Goal: Transaction & Acquisition: Subscribe to service/newsletter

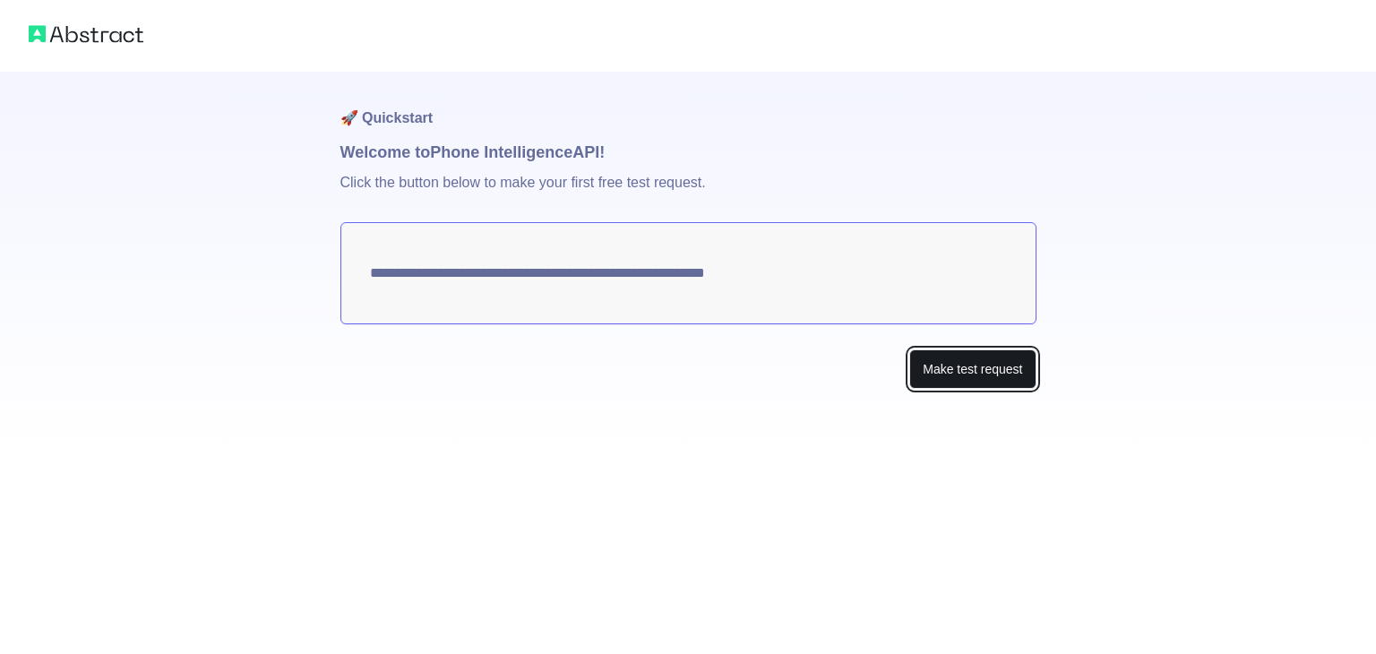
click at [1000, 381] on button "Make test request" at bounding box center [972, 369] width 126 height 40
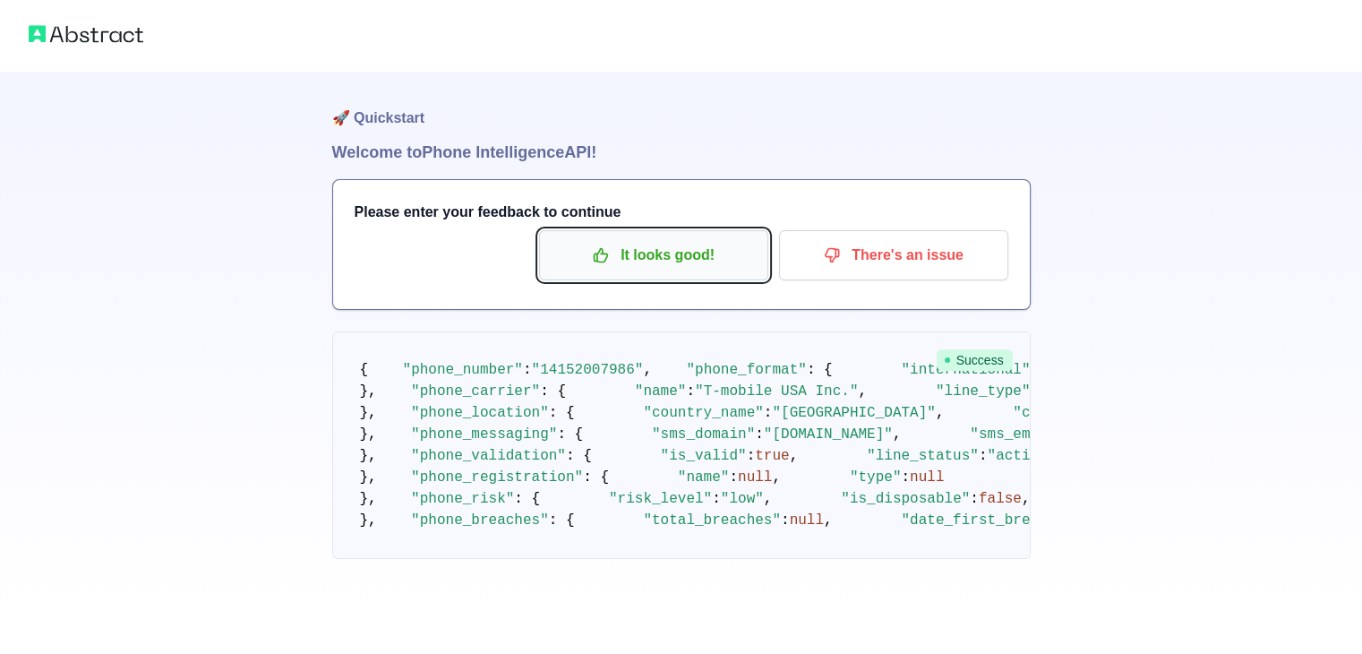
click at [666, 240] on p "It looks good!" at bounding box center [654, 255] width 202 height 30
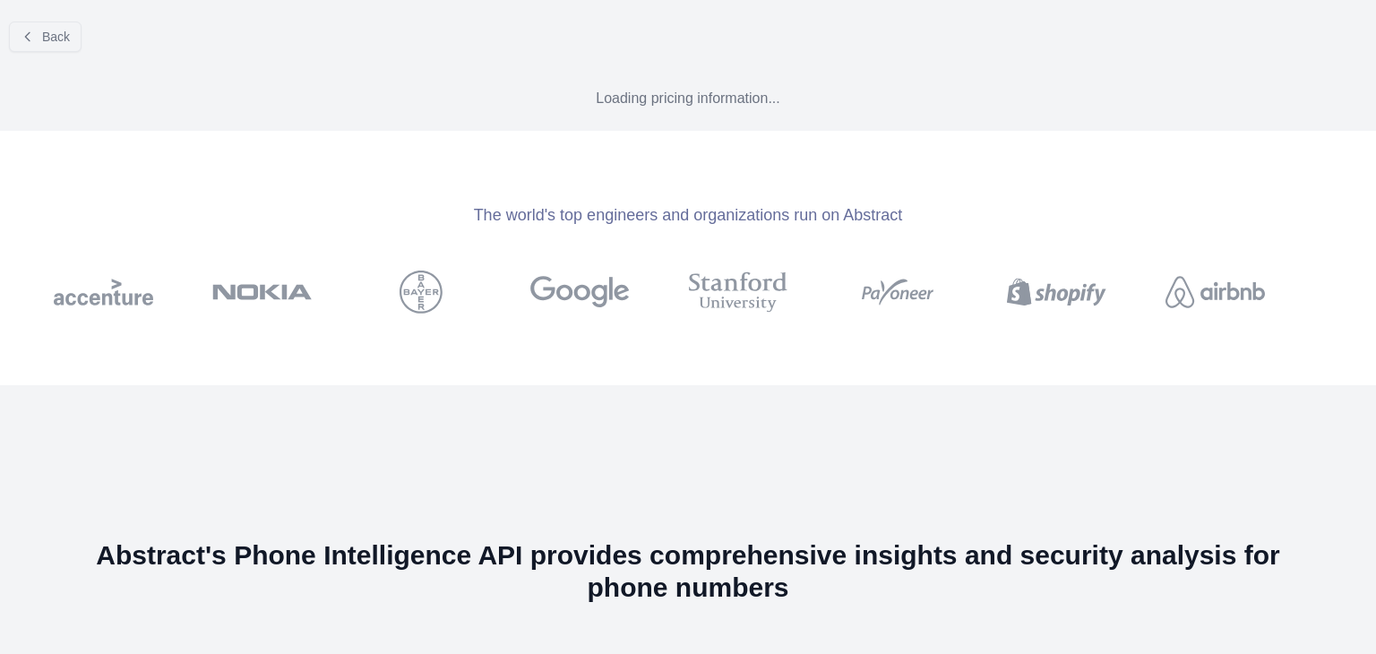
click at [666, 239] on div "The world's top engineers and organizations run on Abstract" at bounding box center [688, 258] width 1376 height 254
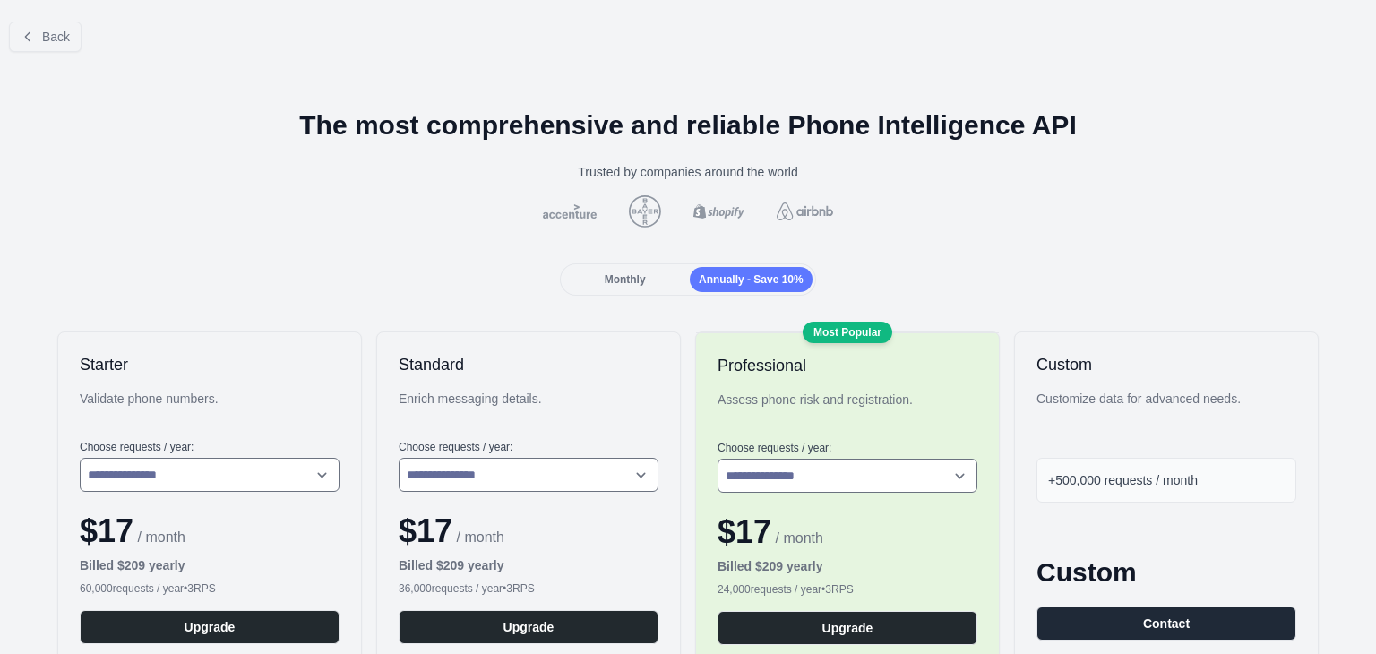
click at [643, 272] on div "Monthly" at bounding box center [624, 279] width 123 height 25
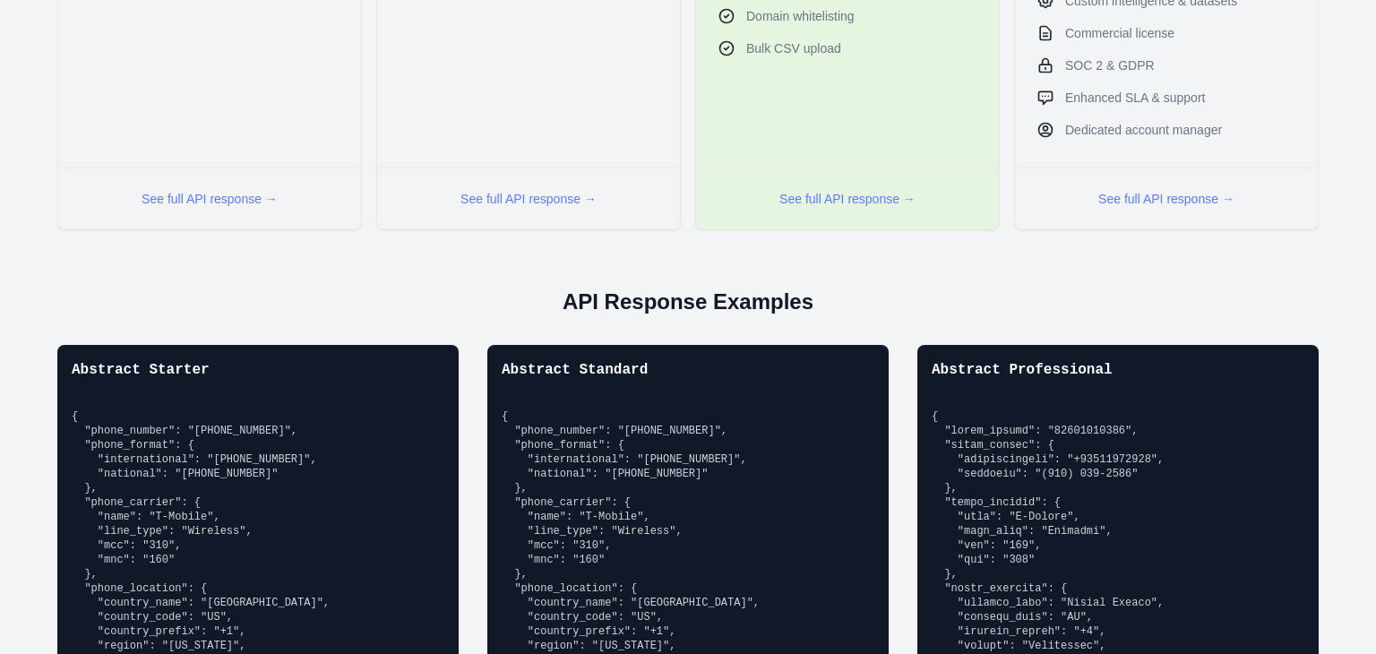
scroll to position [992, 0]
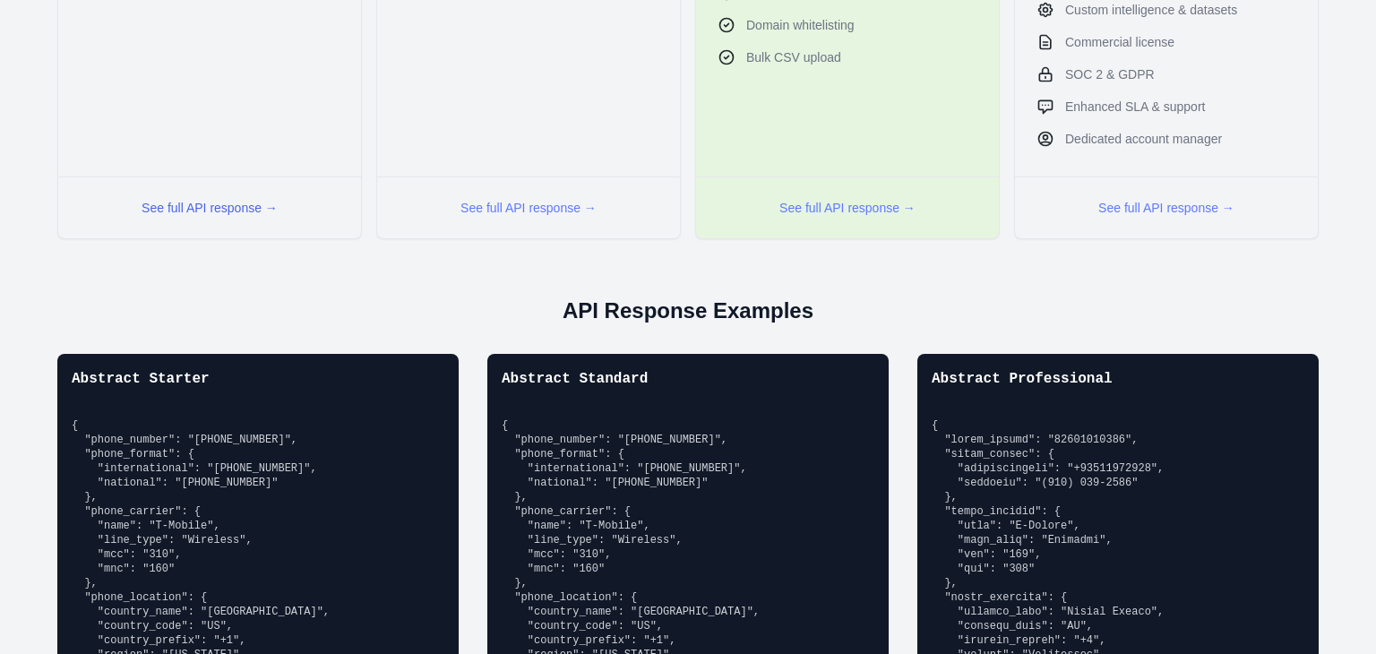
click at [244, 209] on button "See full API response →" at bounding box center [210, 208] width 136 height 18
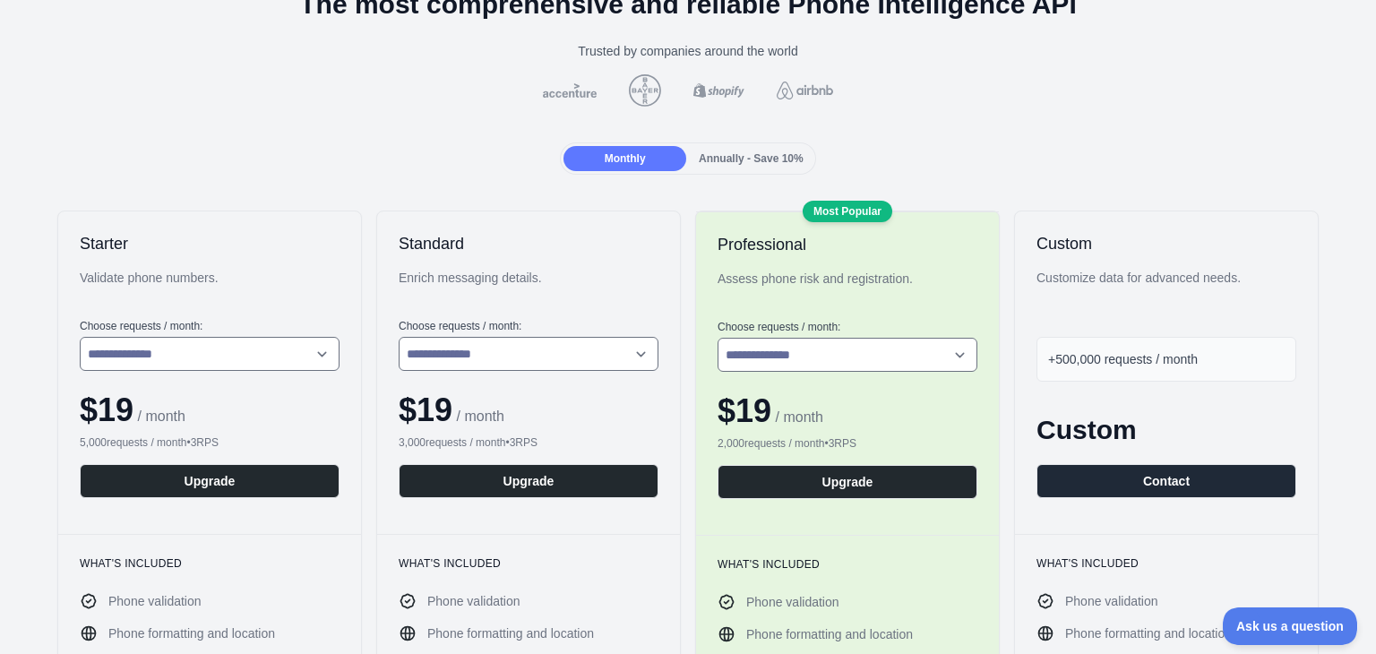
scroll to position [0, 0]
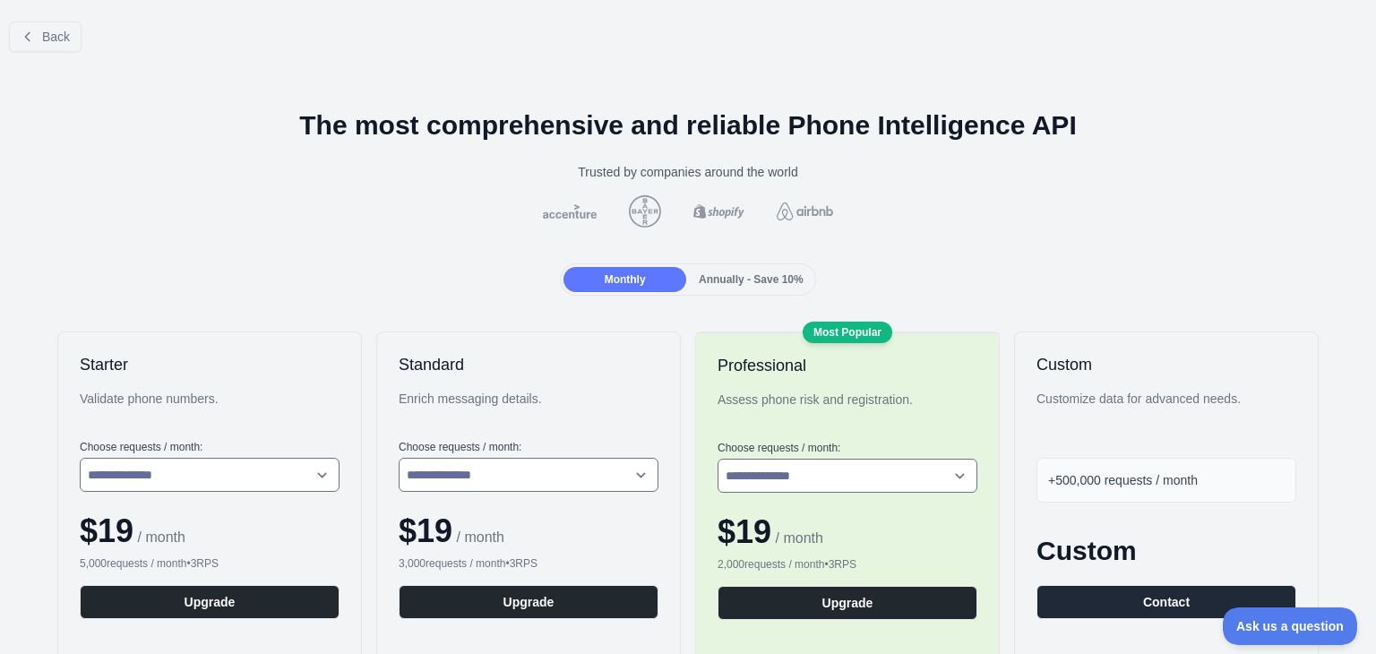
click at [771, 273] on span "Annually - Save 10%" at bounding box center [751, 279] width 105 height 13
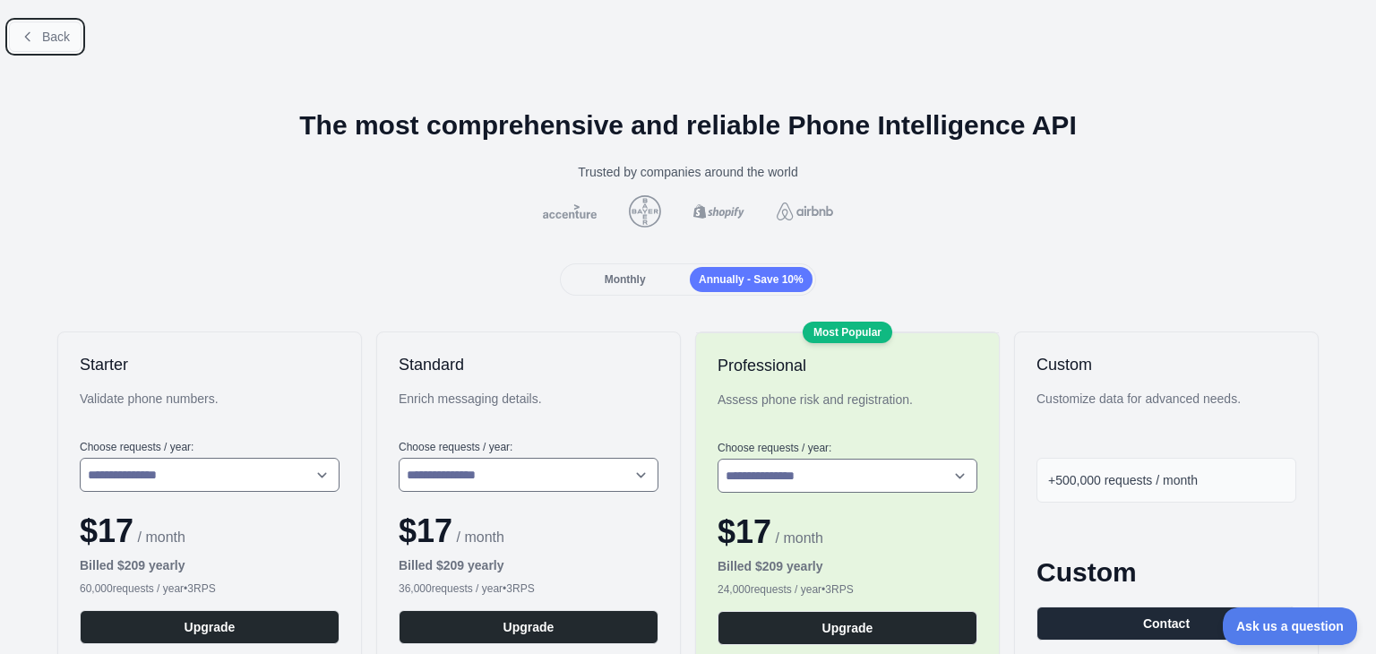
click at [50, 33] on span "Back" at bounding box center [56, 37] width 28 height 14
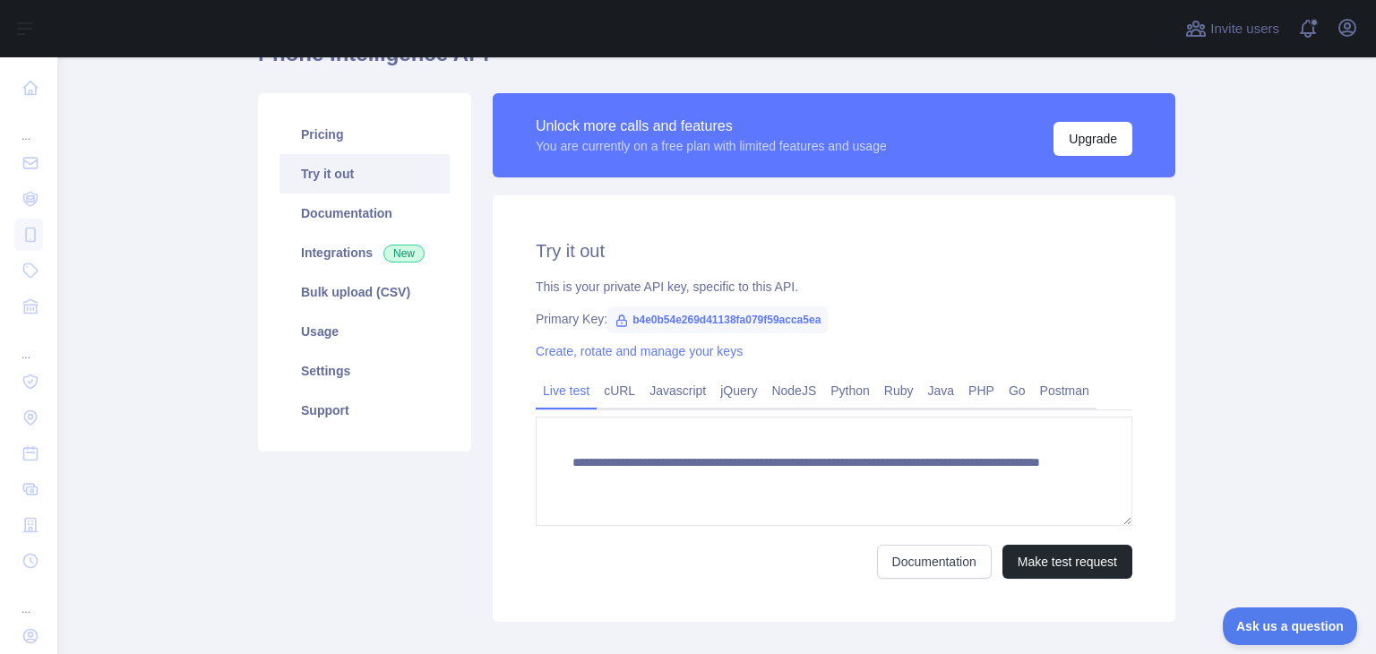
scroll to position [96, 0]
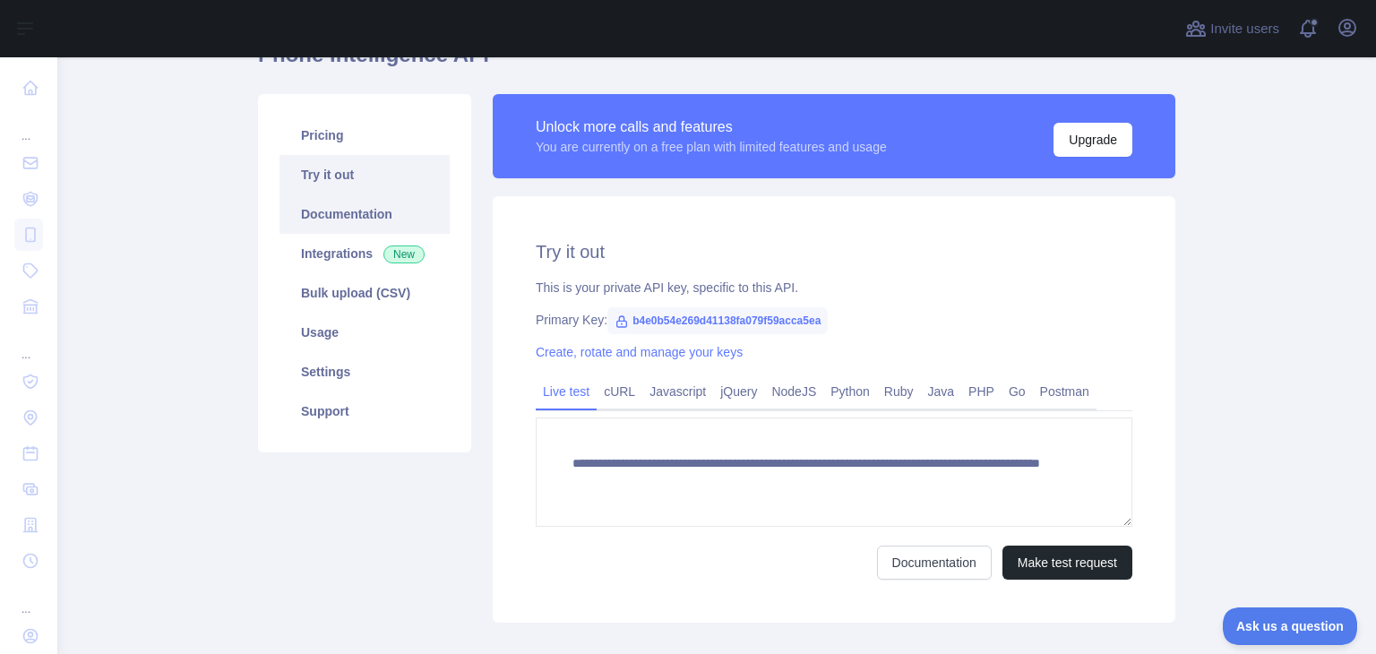
click at [391, 219] on link "Documentation" at bounding box center [364, 213] width 170 height 39
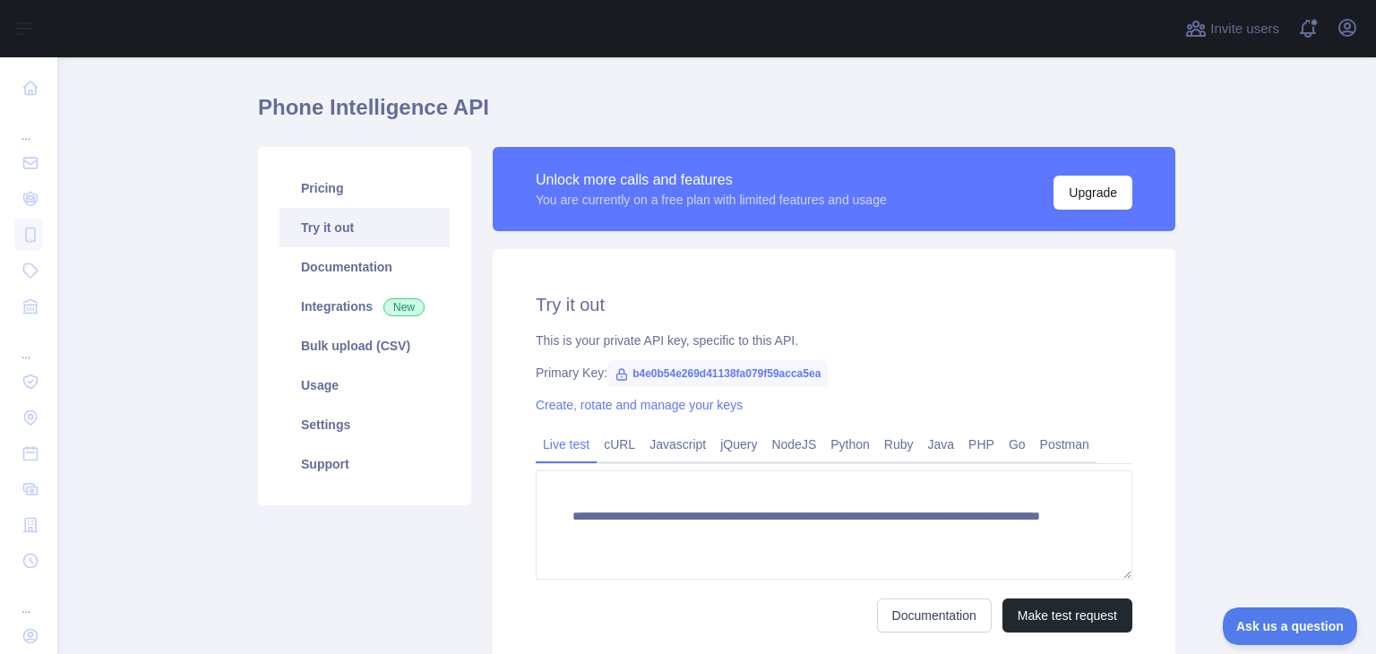
scroll to position [43, 0]
click at [355, 264] on link "Documentation" at bounding box center [364, 266] width 170 height 39
click at [362, 321] on link "Integrations New" at bounding box center [364, 306] width 170 height 39
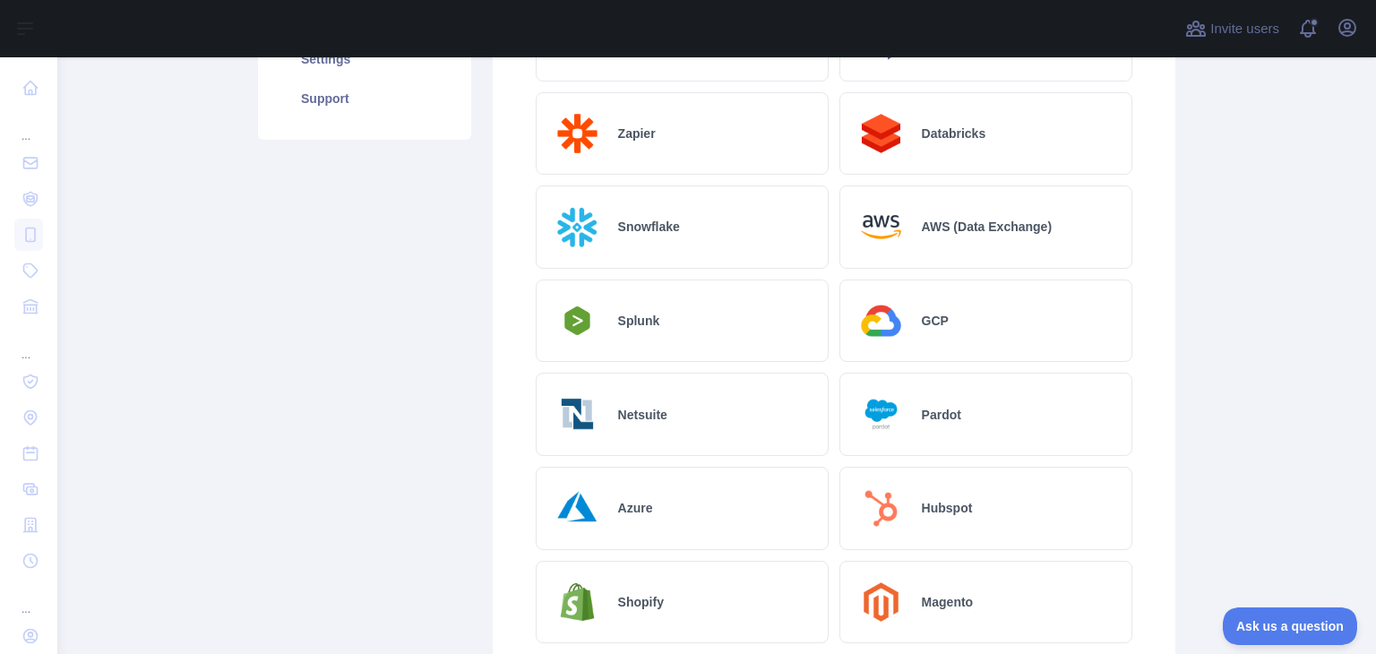
scroll to position [512, 0]
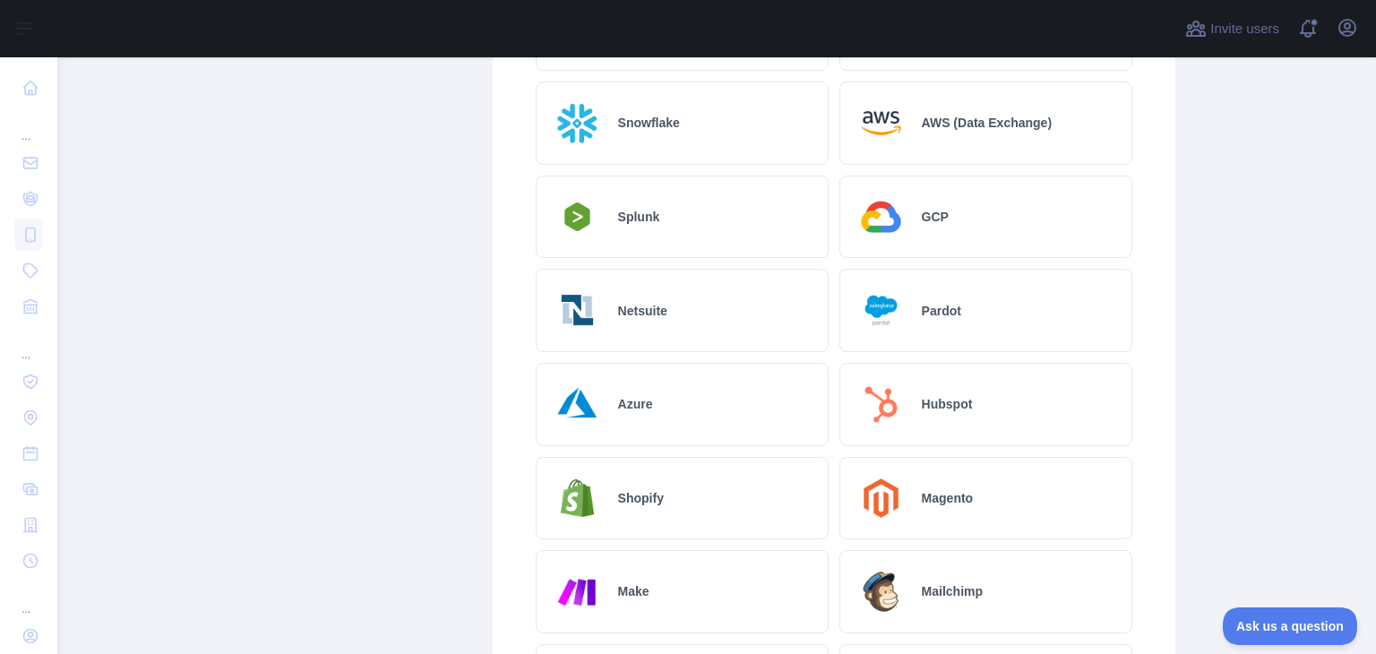
click at [640, 219] on h2 "Splunk" at bounding box center [639, 217] width 42 height 18
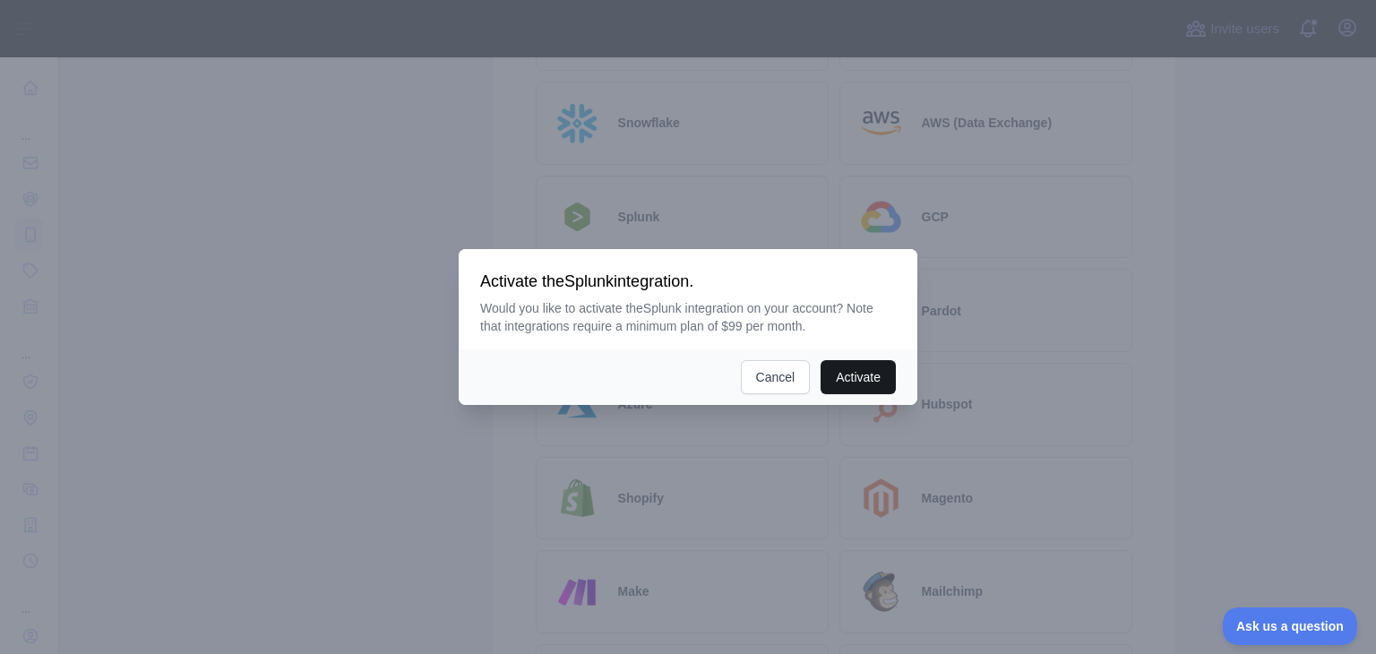
click at [870, 382] on button "Activate" at bounding box center [857, 377] width 75 height 34
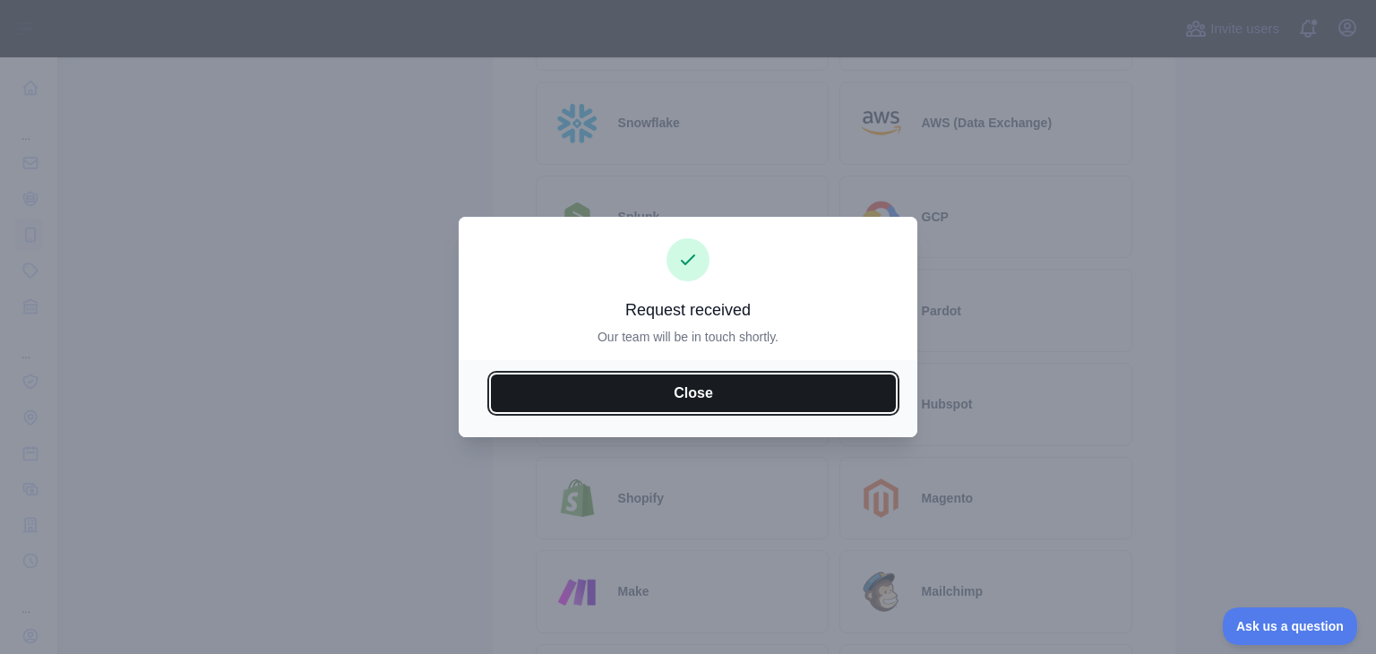
click at [774, 397] on button "Close" at bounding box center [693, 393] width 405 height 38
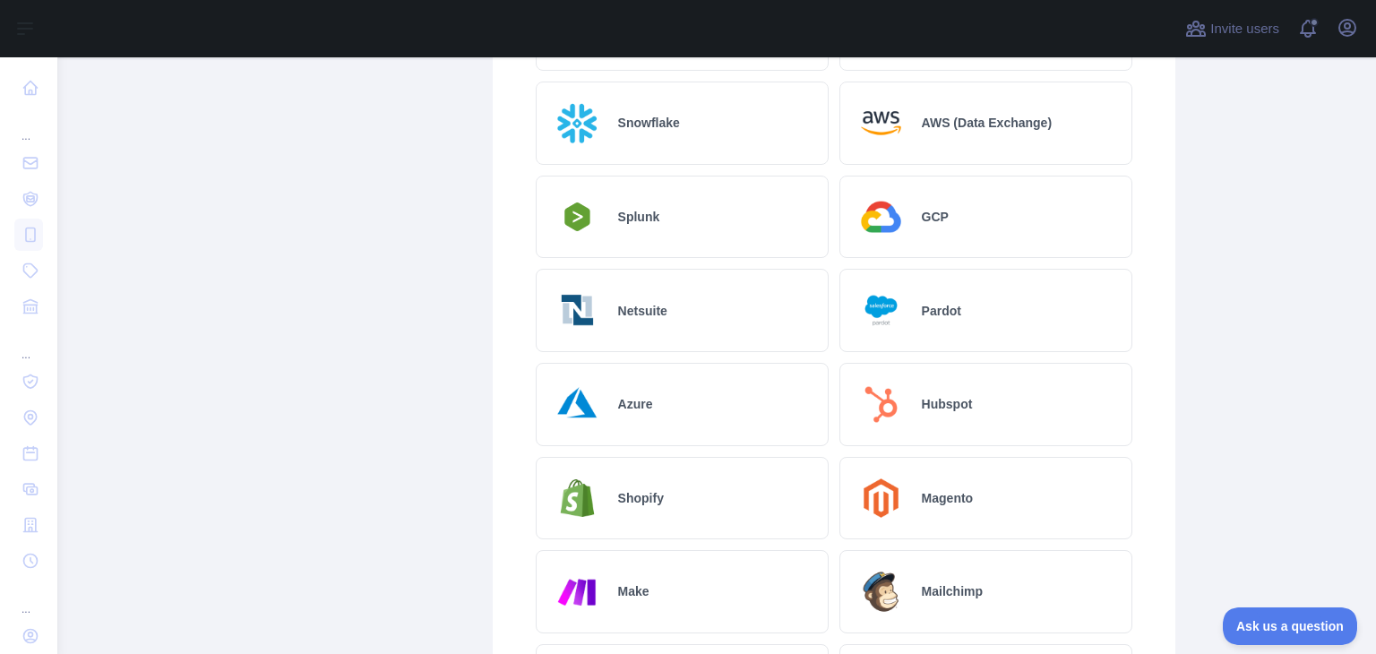
scroll to position [0, 0]
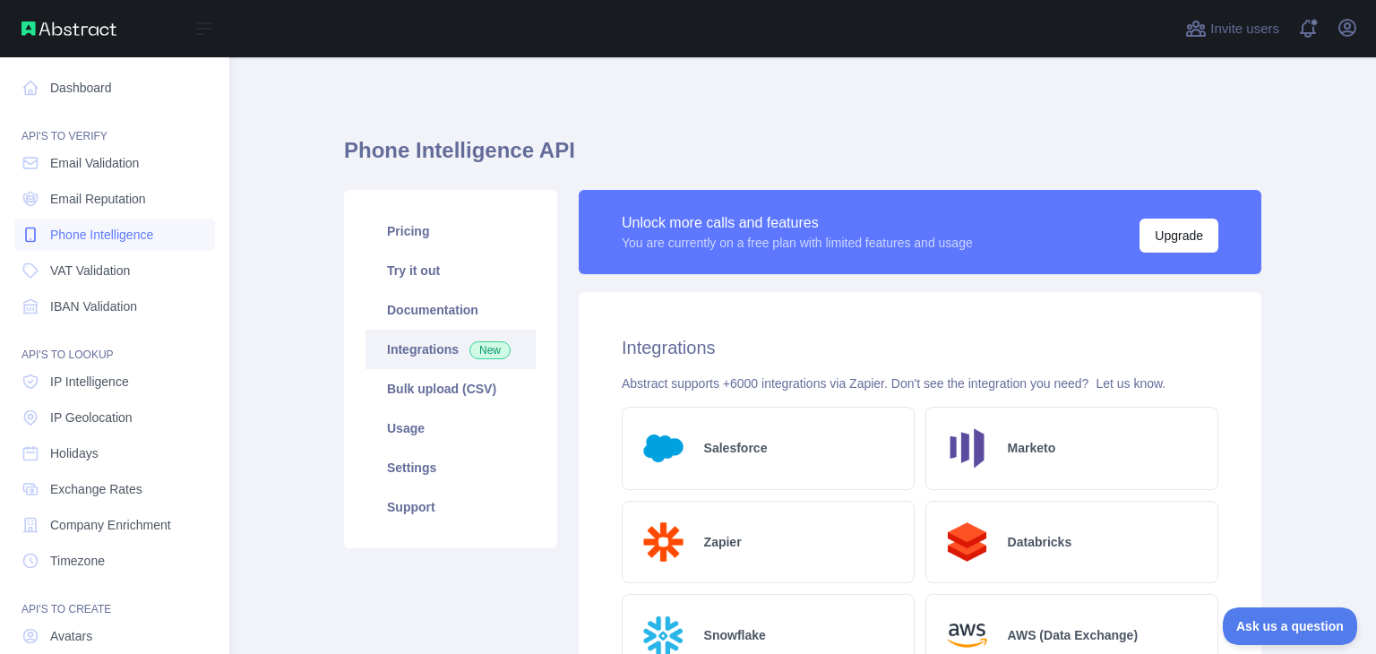
click at [146, 247] on link "Phone Intelligence" at bounding box center [114, 235] width 201 height 32
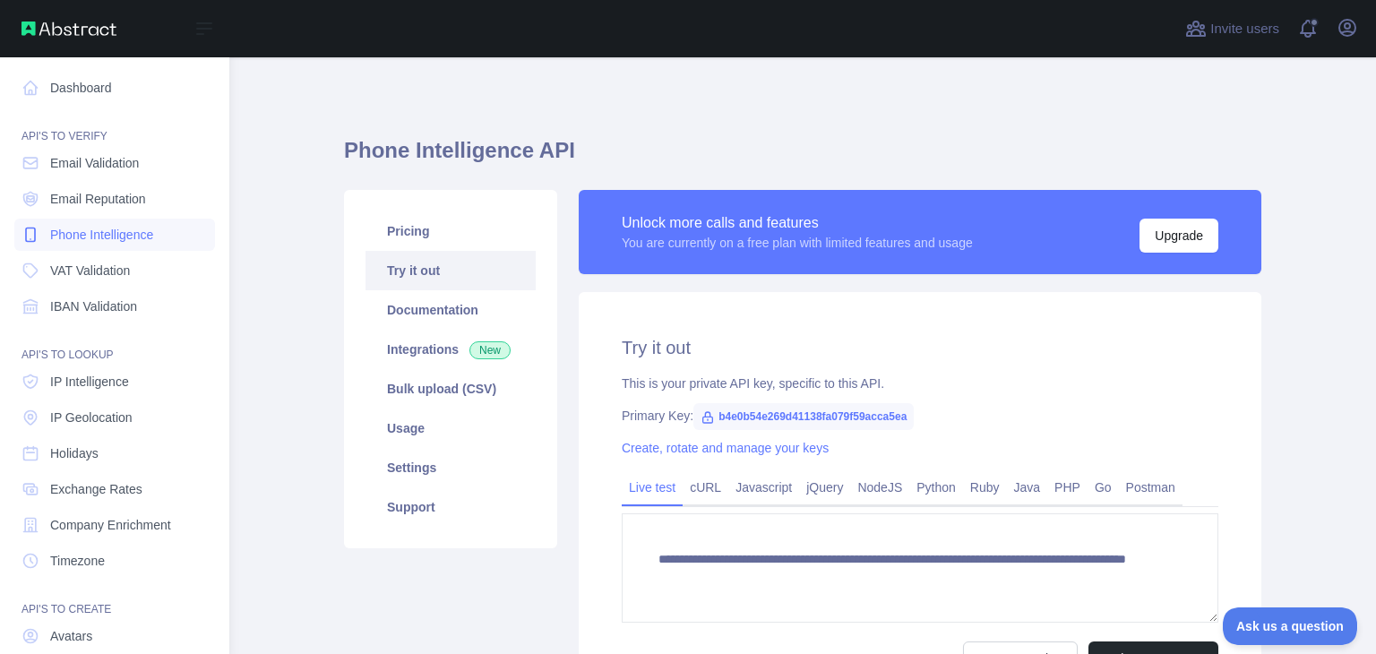
click at [146, 247] on link "Phone Intelligence" at bounding box center [114, 235] width 201 height 32
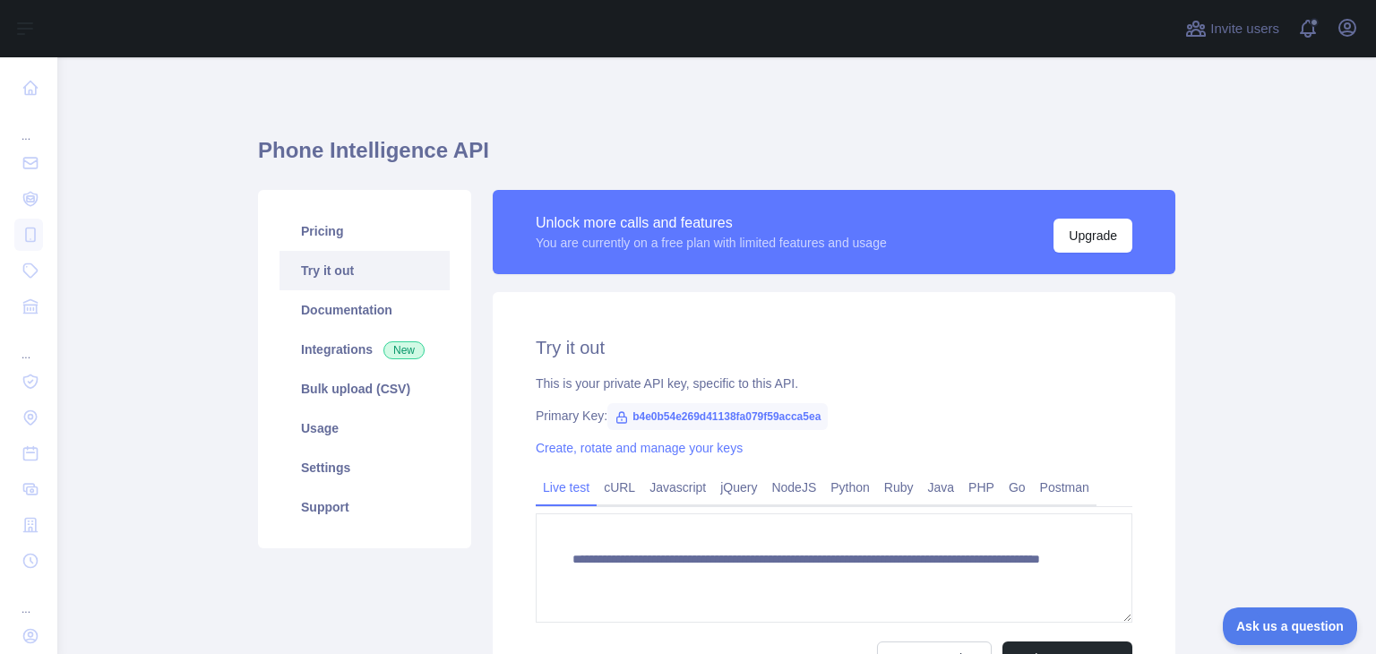
scroll to position [196, 0]
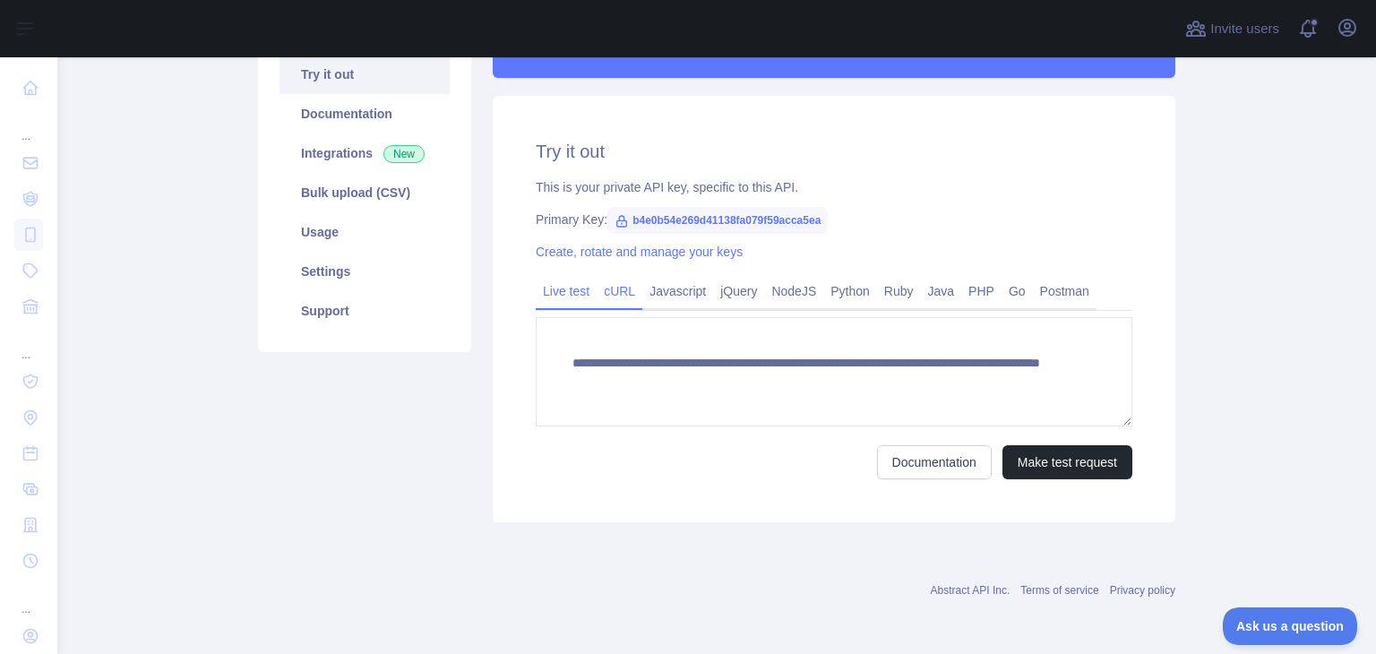
click at [623, 302] on link "cURL" at bounding box center [619, 291] width 46 height 29
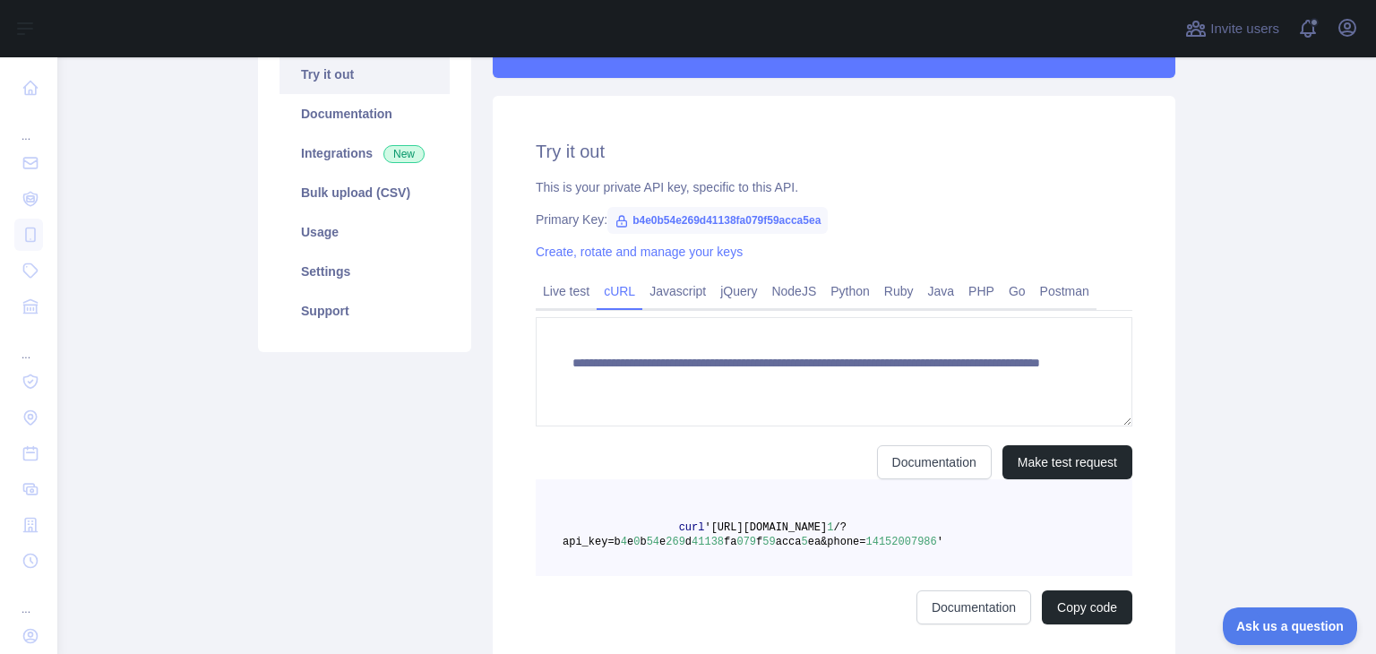
scroll to position [180, 0]
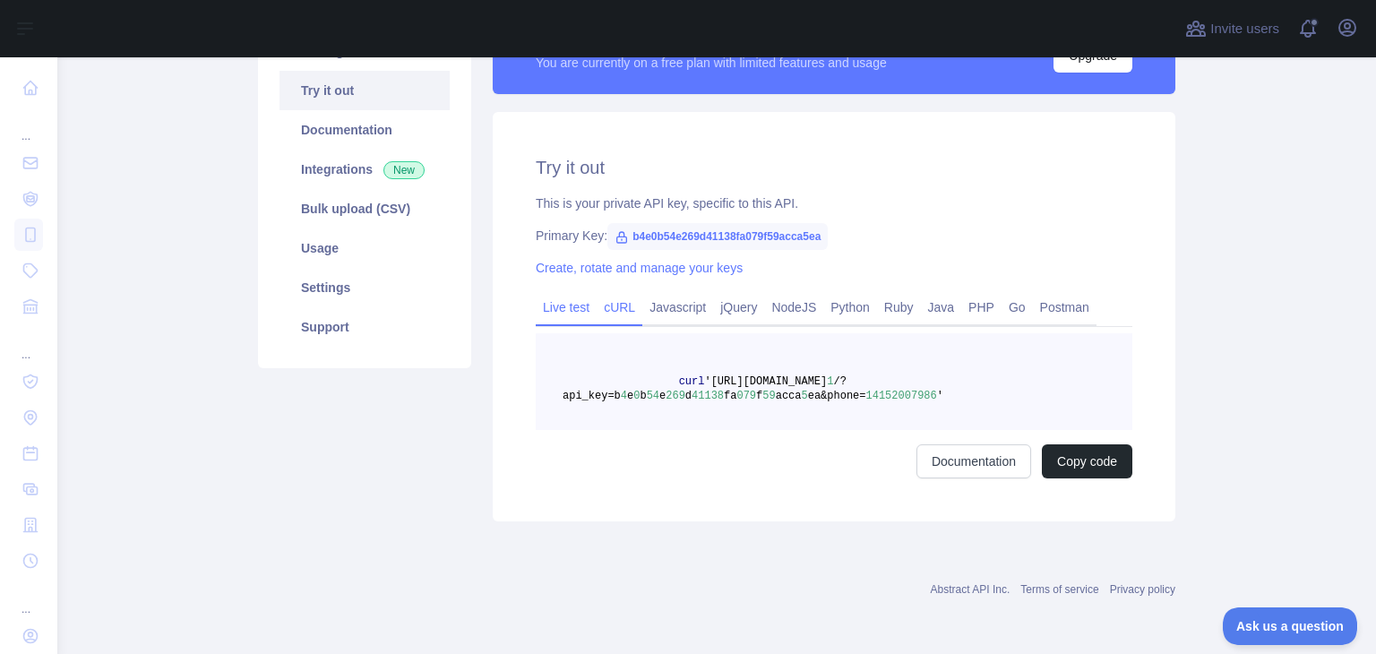
click at [560, 316] on link "Live test" at bounding box center [566, 307] width 61 height 29
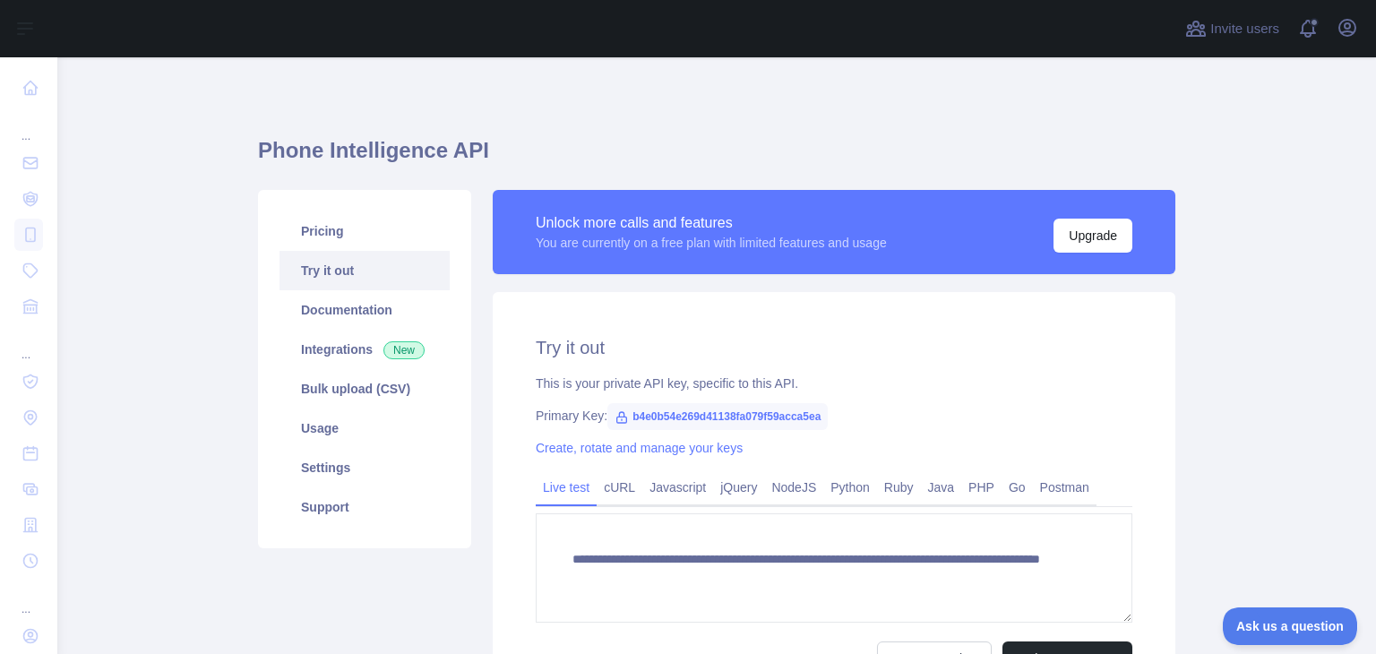
scroll to position [0, 0]
click at [663, 409] on span "b4e0b54e269d41138fa079f59acca5ea" at bounding box center [717, 416] width 220 height 27
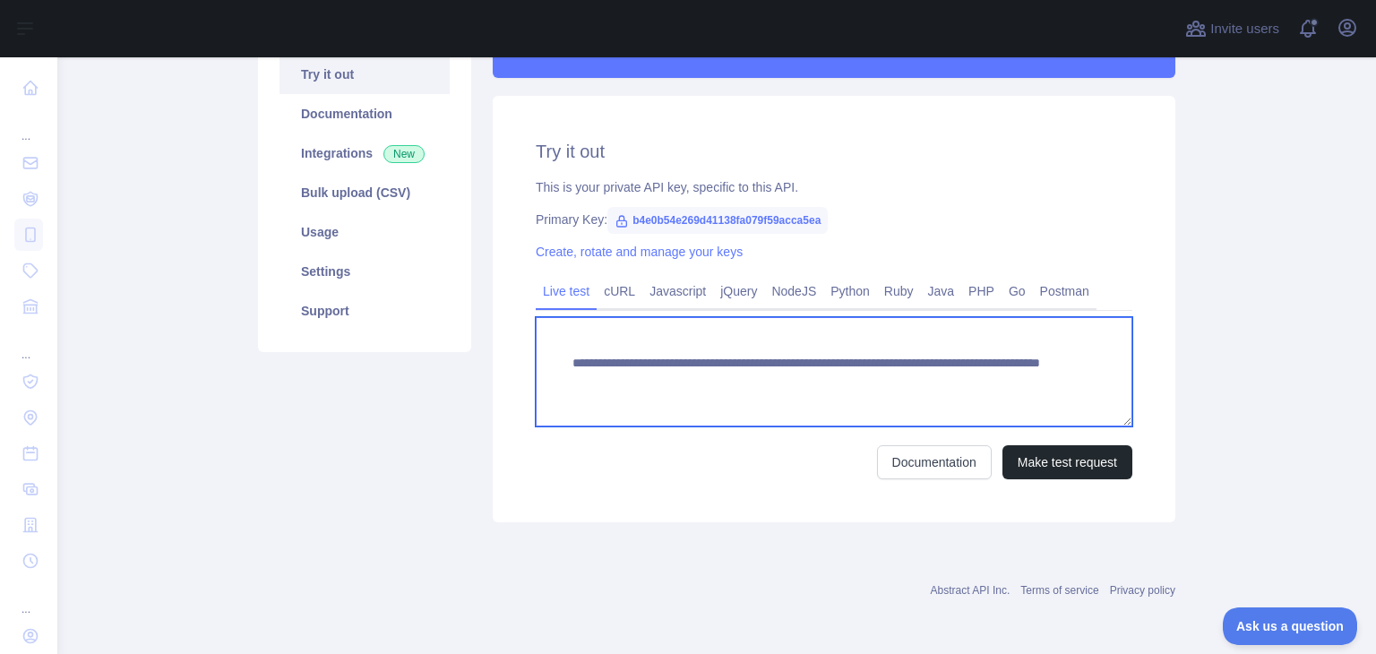
drag, startPoint x: 984, startPoint y: 368, endPoint x: 792, endPoint y: 365, distance: 192.6
click at [792, 365] on textarea "**********" at bounding box center [834, 371] width 596 height 109
drag, startPoint x: 986, startPoint y: 388, endPoint x: 553, endPoint y: 370, distance: 433.8
click at [553, 370] on textarea "**********" at bounding box center [834, 371] width 596 height 109
